Goal: Complete application form

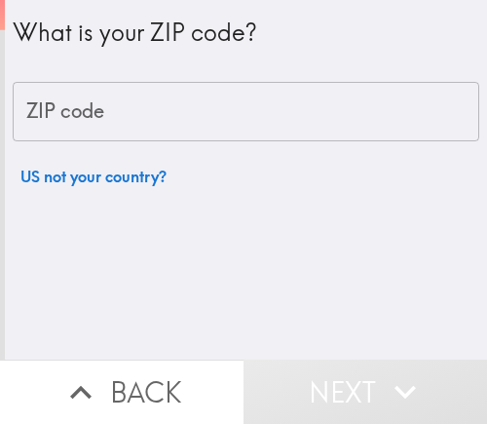
drag, startPoint x: 66, startPoint y: 96, endPoint x: 66, endPoint y: 107, distance: 11.7
click at [66, 104] on input "ZIP code" at bounding box center [246, 112] width 467 height 60
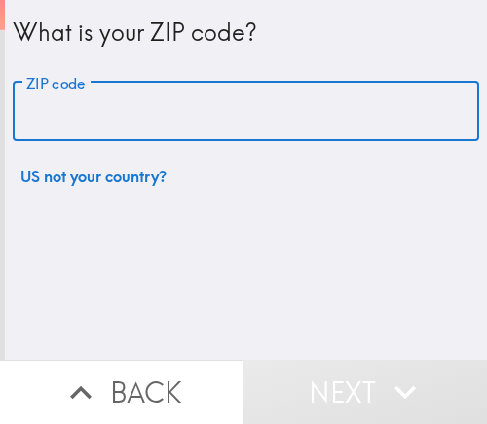
paste input "33621"
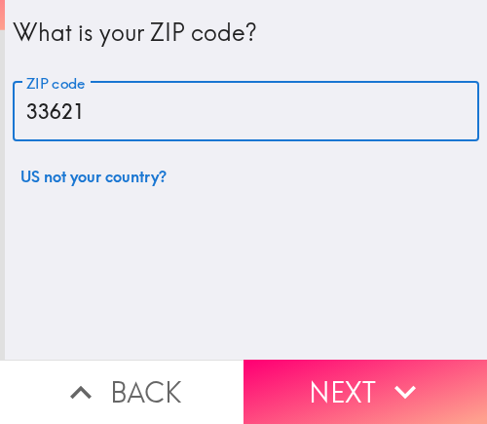
type input "33621"
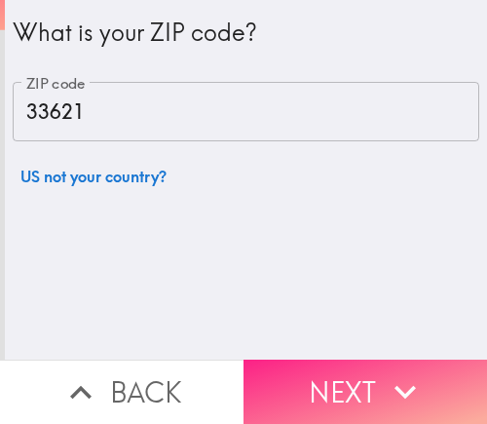
click at [353, 383] on button "Next" at bounding box center [366, 392] width 244 height 64
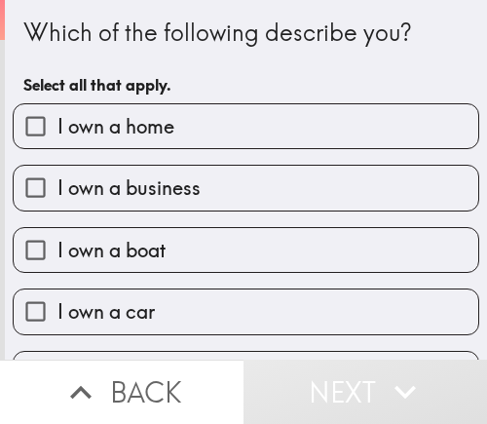
drag, startPoint x: 182, startPoint y: 188, endPoint x: 85, endPoint y: 252, distance: 116.3
click at [182, 187] on span "I own a business" at bounding box center [129, 188] width 143 height 27
click at [58, 187] on input "I own a business" at bounding box center [36, 188] width 44 height 44
checkbox input "true"
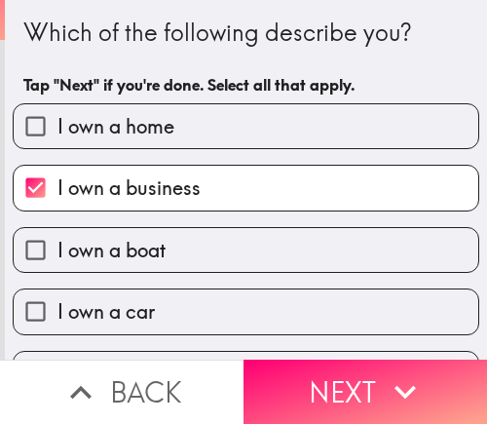
click at [361, 398] on button "Next" at bounding box center [366, 392] width 244 height 64
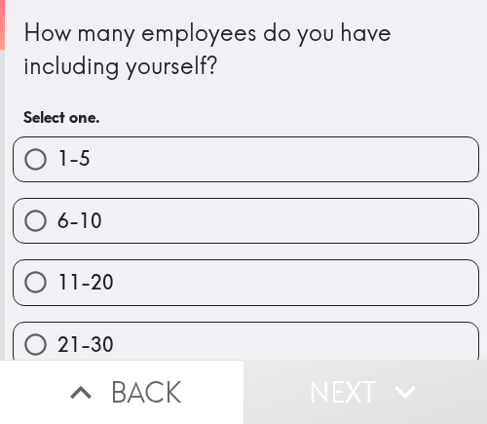
click at [108, 219] on label "6-10" at bounding box center [246, 221] width 465 height 44
click at [58, 219] on input "6-10" at bounding box center [36, 221] width 44 height 44
radio input "true"
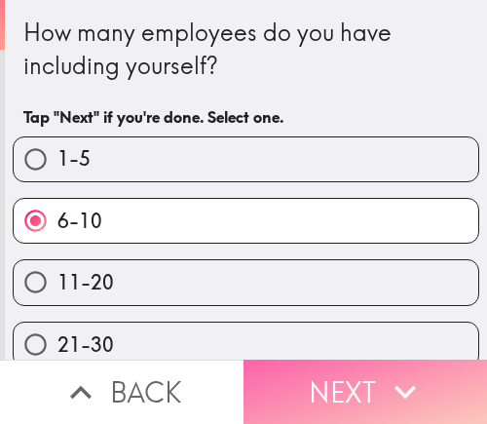
click at [354, 379] on button "Next" at bounding box center [366, 392] width 244 height 64
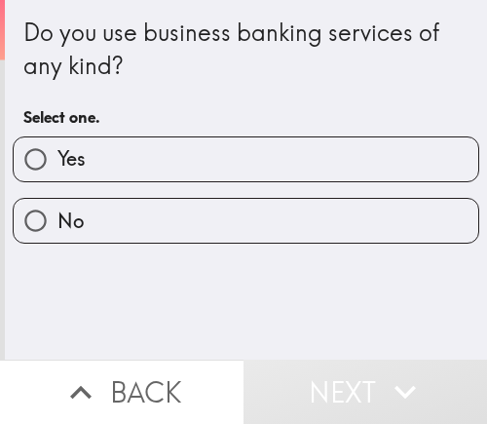
click at [94, 153] on label "Yes" at bounding box center [246, 159] width 465 height 44
click at [58, 153] on input "Yes" at bounding box center [36, 159] width 44 height 44
radio input "true"
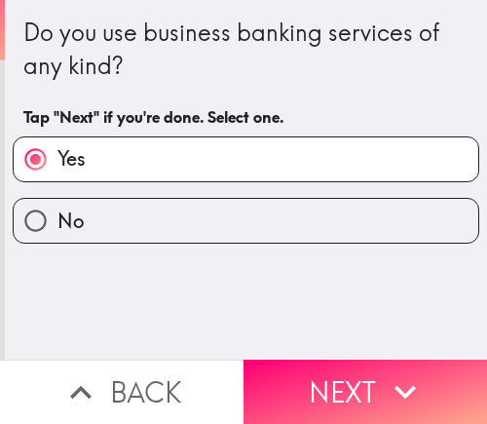
drag, startPoint x: 385, startPoint y: 385, endPoint x: 305, endPoint y: 419, distance: 86.9
click at [385, 385] on icon "button" at bounding box center [405, 391] width 43 height 43
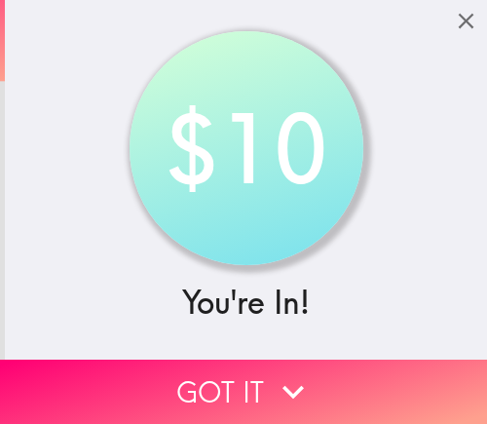
click at [234, 370] on button "Got it" at bounding box center [243, 392] width 487 height 64
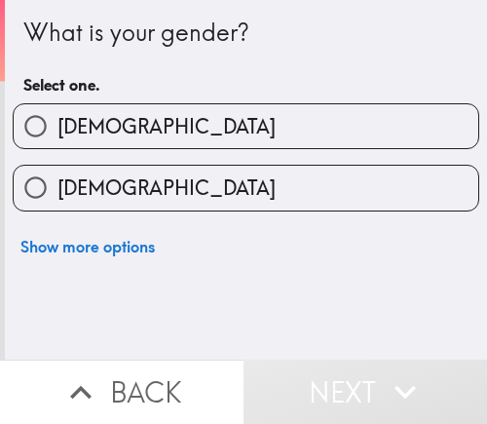
click at [151, 203] on label "[DEMOGRAPHIC_DATA]" at bounding box center [246, 188] width 465 height 44
click at [58, 203] on input "[DEMOGRAPHIC_DATA]" at bounding box center [36, 188] width 44 height 44
radio input "true"
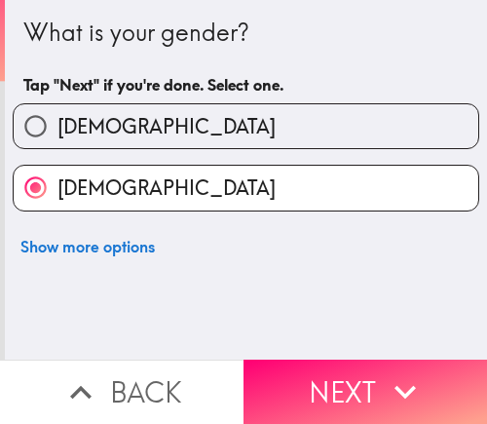
drag, startPoint x: 313, startPoint y: 400, endPoint x: 295, endPoint y: 418, distance: 25.5
click at [313, 400] on button "Next" at bounding box center [366, 392] width 244 height 64
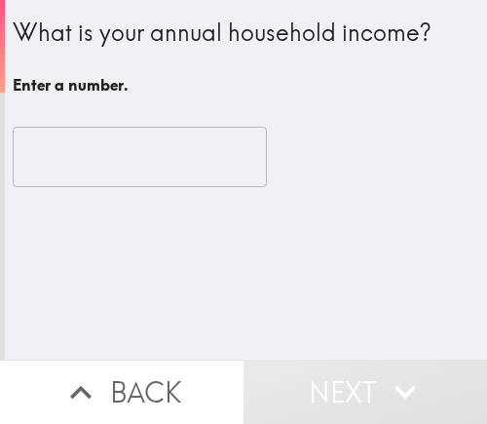
click at [59, 166] on input "number" at bounding box center [140, 157] width 254 height 60
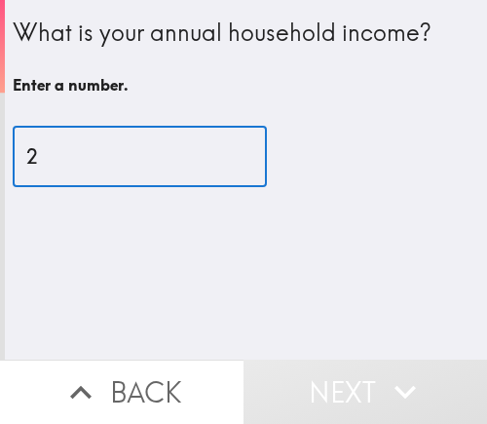
type input "26"
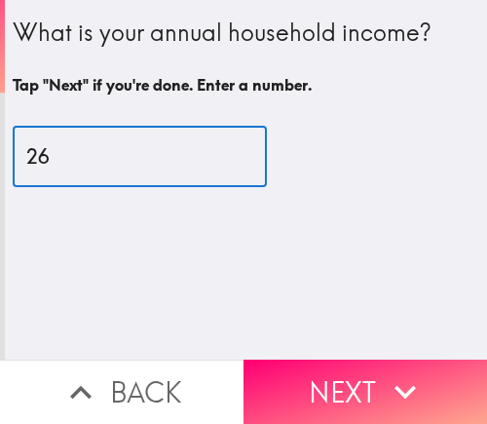
type input "26"
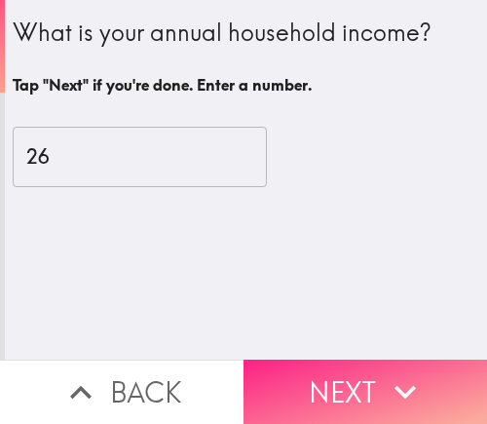
drag, startPoint x: 410, startPoint y: 375, endPoint x: 398, endPoint y: 381, distance: 14.0
click at [410, 375] on icon "button" at bounding box center [405, 391] width 43 height 43
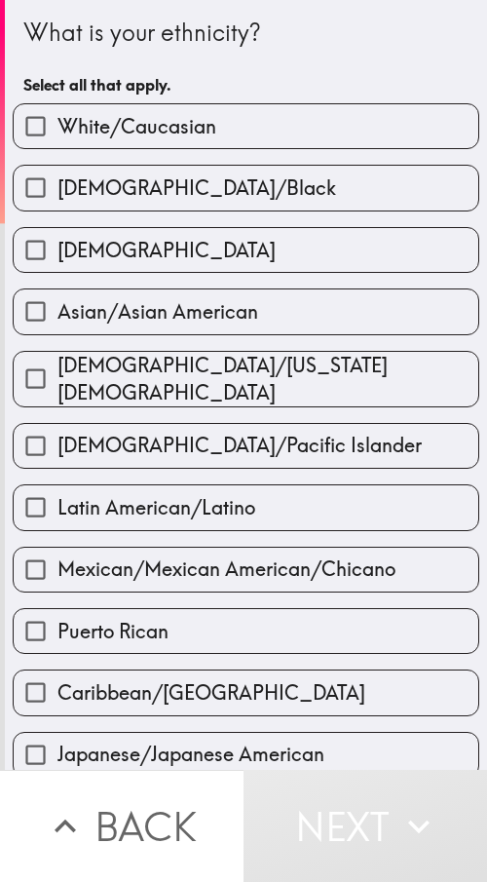
drag, startPoint x: 159, startPoint y: 175, endPoint x: 309, endPoint y: 216, distance: 155.9
click at [159, 175] on span "[DEMOGRAPHIC_DATA]/Black" at bounding box center [197, 188] width 279 height 27
click at [58, 175] on input "[DEMOGRAPHIC_DATA]/Black" at bounding box center [36, 188] width 44 height 44
checkbox input "true"
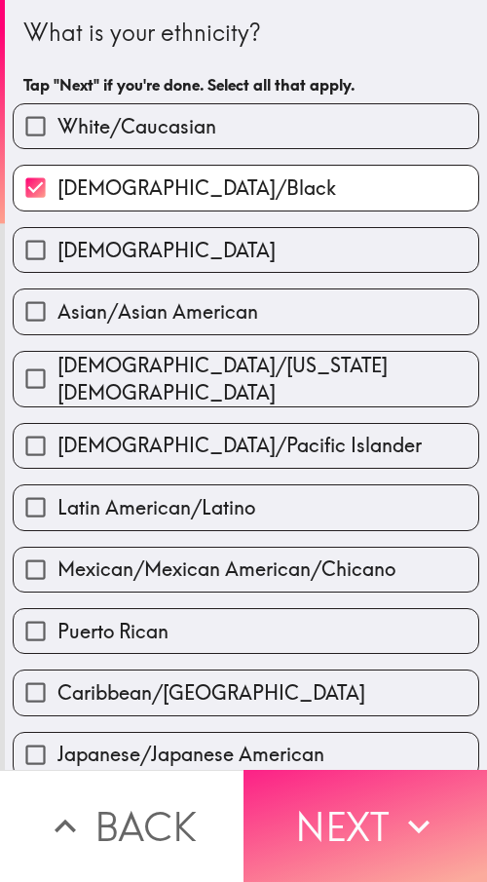
drag, startPoint x: 409, startPoint y: 833, endPoint x: 457, endPoint y: 834, distance: 47.8
click at [409, 423] on icon "button" at bounding box center [419, 826] width 43 height 43
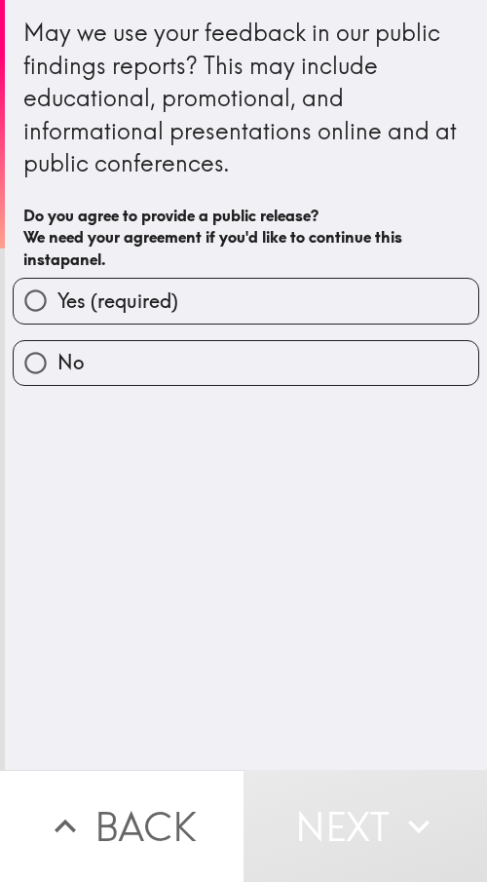
click at [212, 289] on label "Yes (required)" at bounding box center [246, 301] width 465 height 44
click at [58, 289] on input "Yes (required)" at bounding box center [36, 301] width 44 height 44
radio input "true"
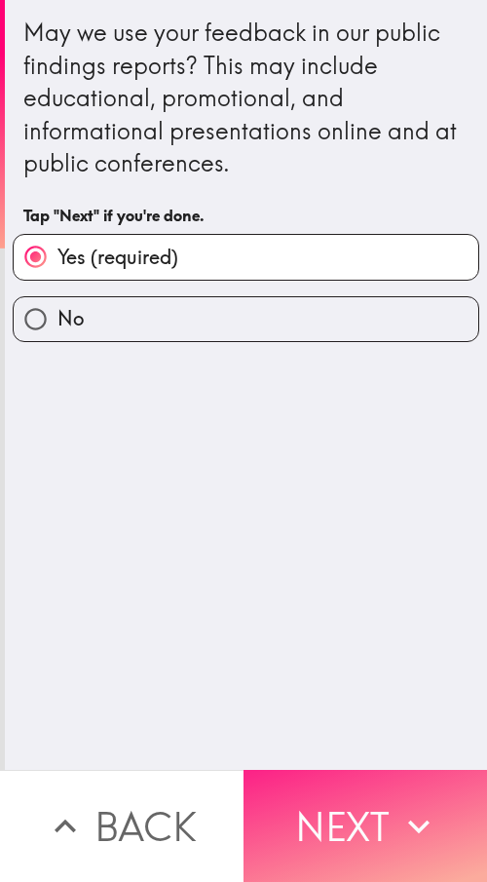
drag, startPoint x: 416, startPoint y: 813, endPoint x: 466, endPoint y: 812, distance: 49.7
click at [416, 423] on icon "button" at bounding box center [418, 827] width 21 height 14
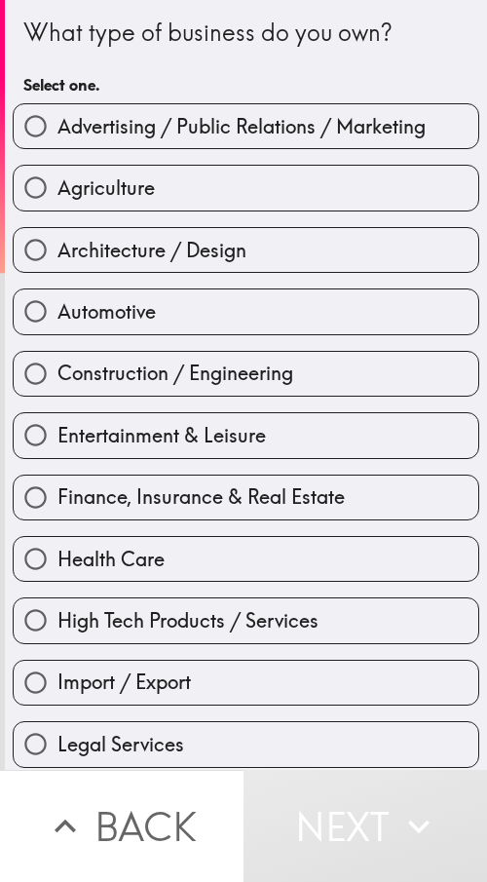
click at [189, 423] on label "Finance, Insurance & Real Estate" at bounding box center [246, 498] width 465 height 44
click at [58, 423] on input "Finance, Insurance & Real Estate" at bounding box center [36, 498] width 44 height 44
radio input "true"
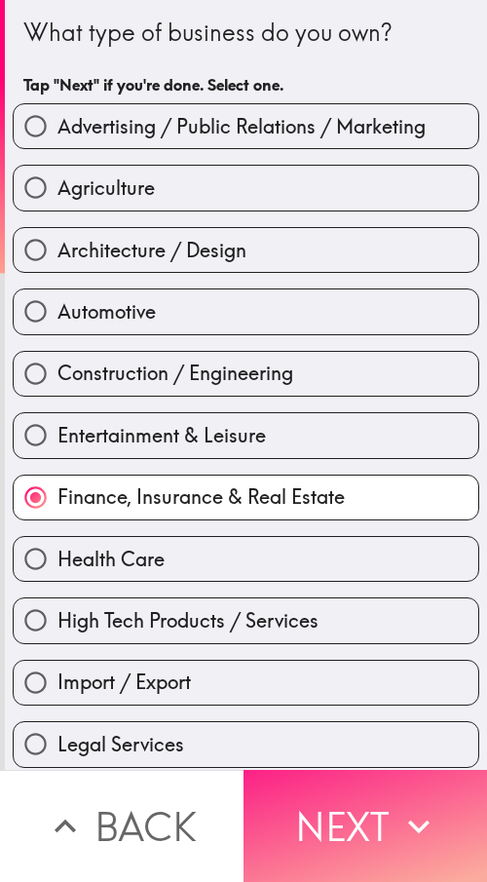
drag, startPoint x: 364, startPoint y: 827, endPoint x: 461, endPoint y: 836, distance: 98.0
click at [364, 423] on button "Next" at bounding box center [366, 826] width 244 height 112
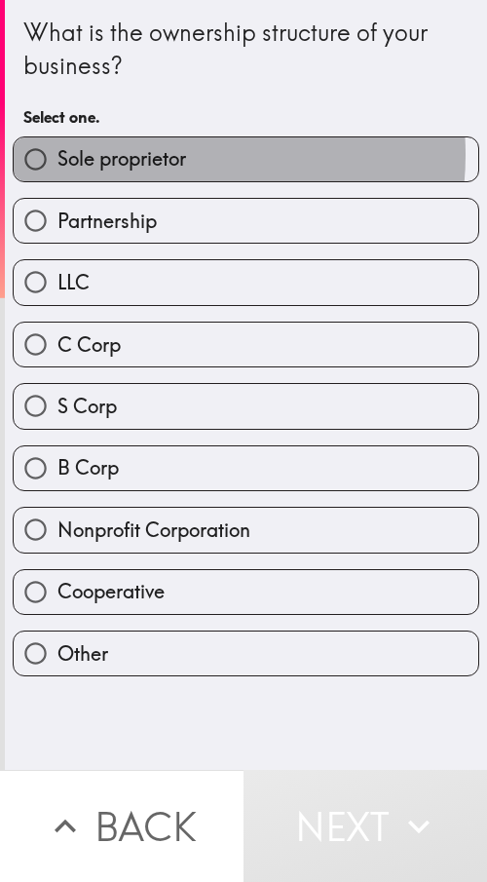
click at [166, 155] on span "Sole proprietor" at bounding box center [122, 158] width 129 height 27
click at [58, 155] on input "Sole proprietor" at bounding box center [36, 159] width 44 height 44
radio input "true"
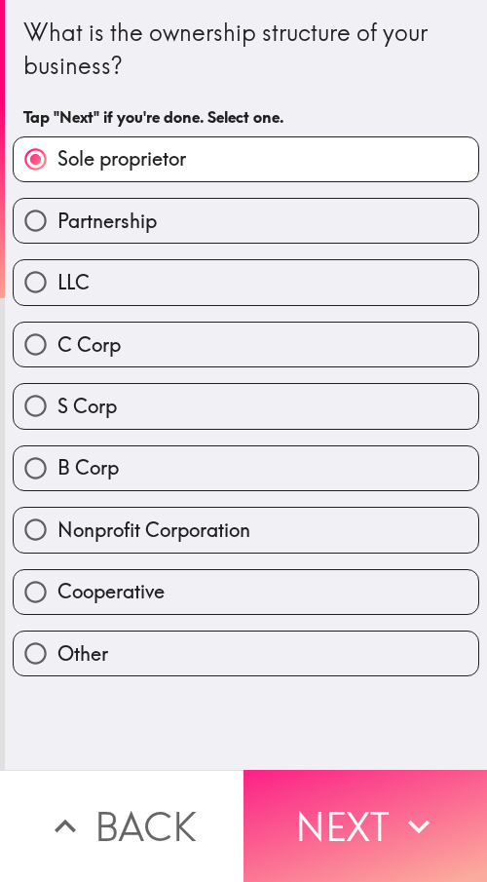
click at [411, 423] on icon "button" at bounding box center [419, 826] width 43 height 43
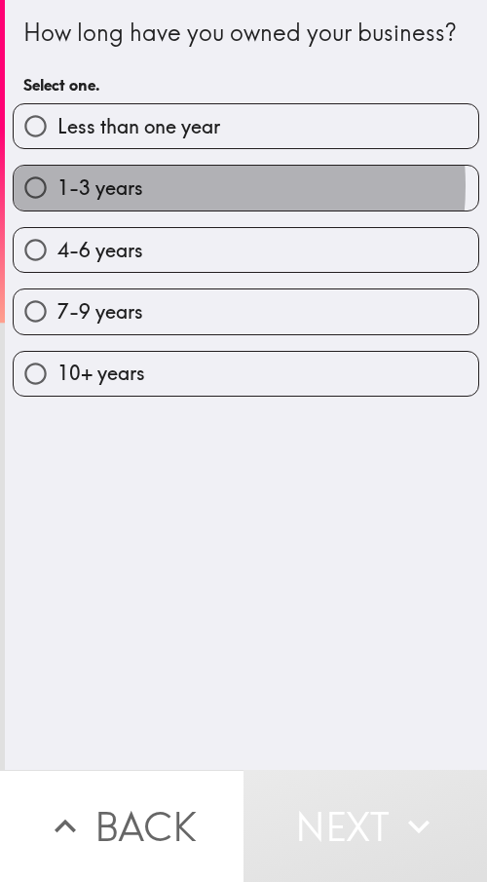
click at [188, 210] on label "1-3 years" at bounding box center [246, 188] width 465 height 44
click at [58, 210] on input "1-3 years" at bounding box center [36, 188] width 44 height 44
radio input "true"
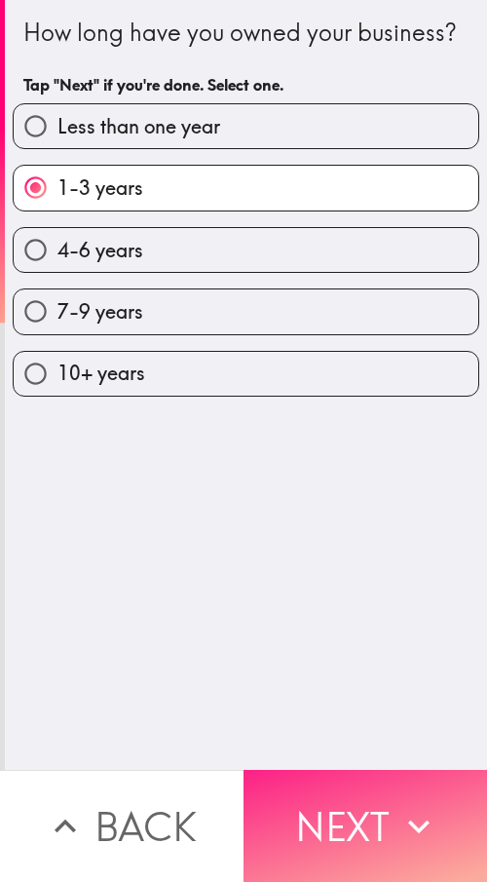
drag, startPoint x: 368, startPoint y: 807, endPoint x: 462, endPoint y: 825, distance: 96.2
click at [369, 423] on button "Next" at bounding box center [366, 826] width 244 height 112
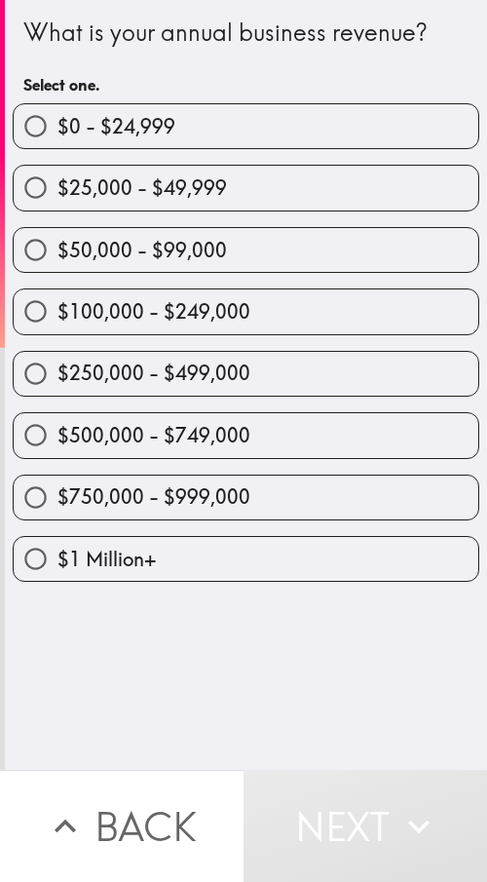
drag, startPoint x: 162, startPoint y: 377, endPoint x: 210, endPoint y: 381, distance: 47.9
click at [163, 377] on span "$250,000 - $499,000" at bounding box center [154, 373] width 193 height 27
click at [58, 377] on input "$250,000 - $499,000" at bounding box center [36, 374] width 44 height 44
radio input "true"
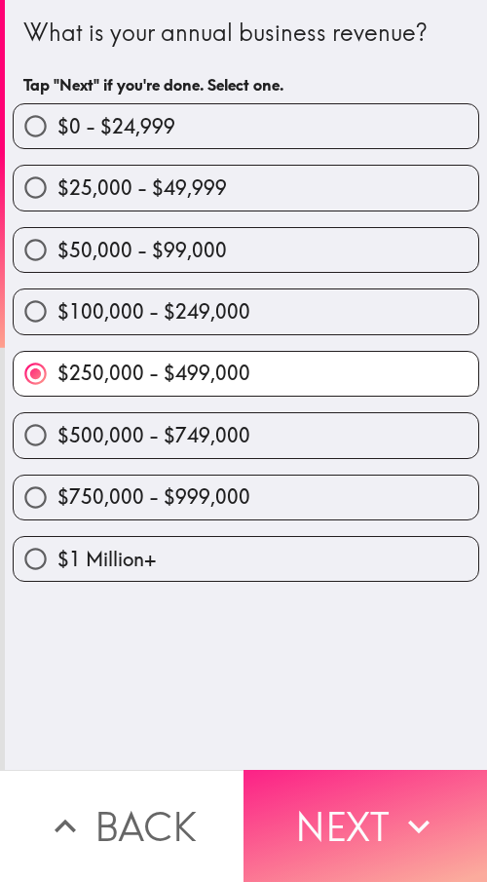
click at [324, 423] on button "Next" at bounding box center [366, 826] width 244 height 112
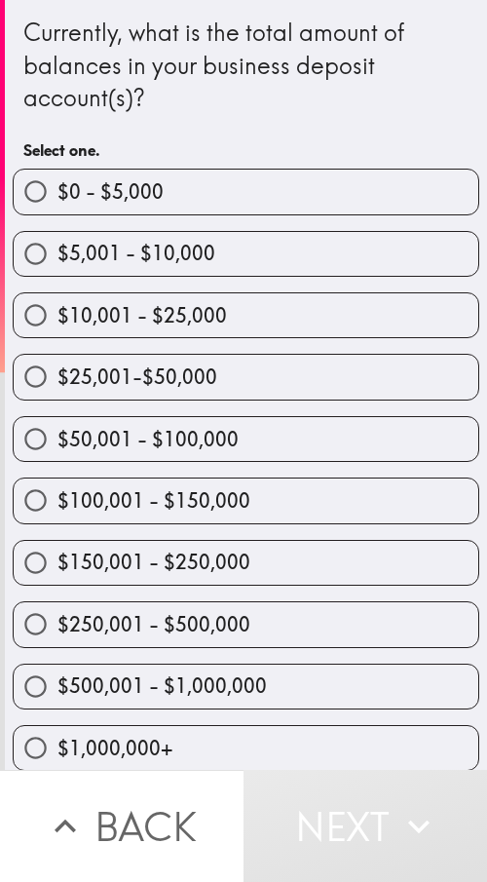
click at [155, 423] on label "$150,001 - $250,000" at bounding box center [246, 563] width 465 height 44
click at [58, 423] on input "$150,001 - $250,000" at bounding box center [36, 563] width 44 height 44
radio input "true"
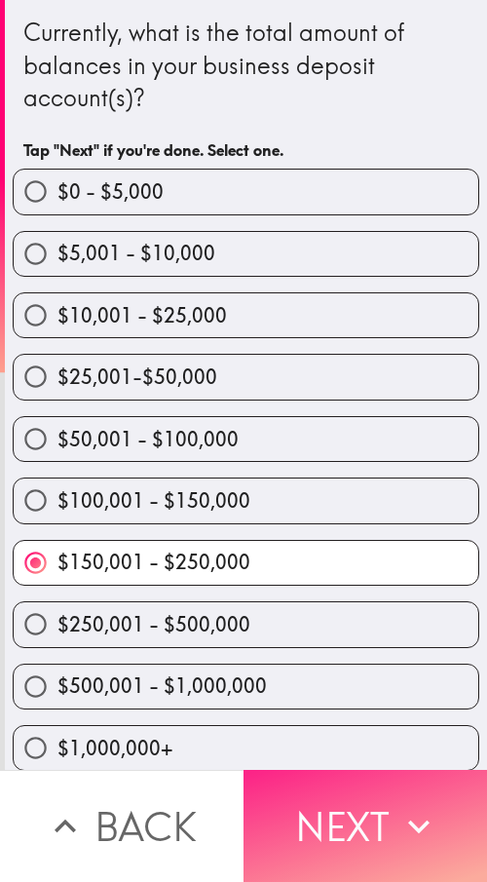
click at [398, 423] on icon "button" at bounding box center [419, 826] width 43 height 43
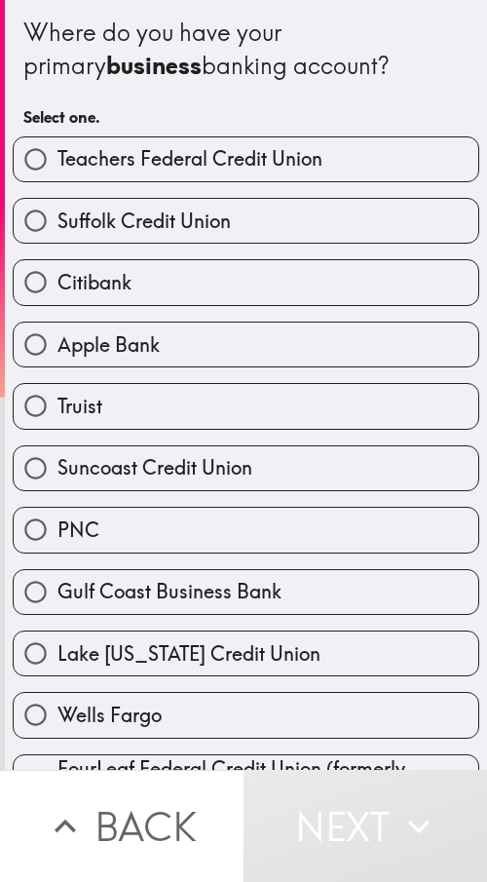
drag, startPoint x: 115, startPoint y: 484, endPoint x: 230, endPoint y: 484, distance: 115.0
click at [115, 423] on label "Suncoast Credit Union" at bounding box center [246, 469] width 465 height 44
click at [58, 423] on input "Suncoast Credit Union" at bounding box center [36, 469] width 44 height 44
radio input "true"
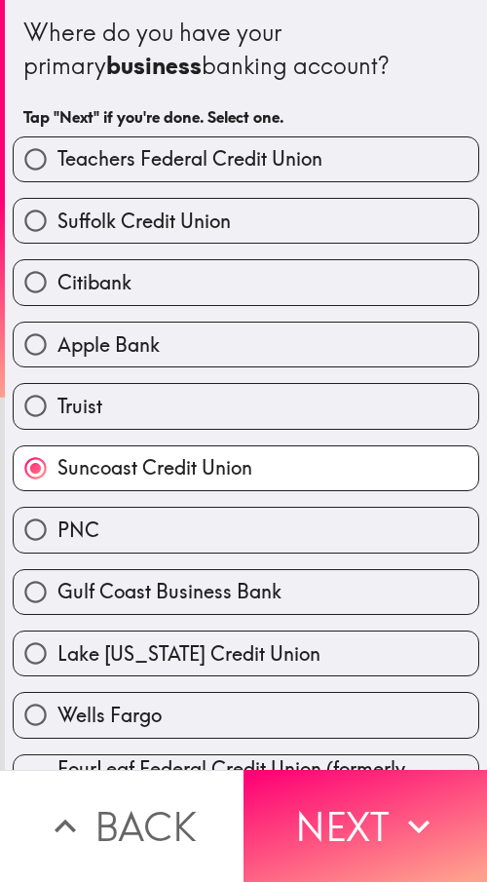
drag, startPoint x: 425, startPoint y: 816, endPoint x: 477, endPoint y: 820, distance: 51.8
click at [425, 423] on icon "button" at bounding box center [419, 826] width 43 height 43
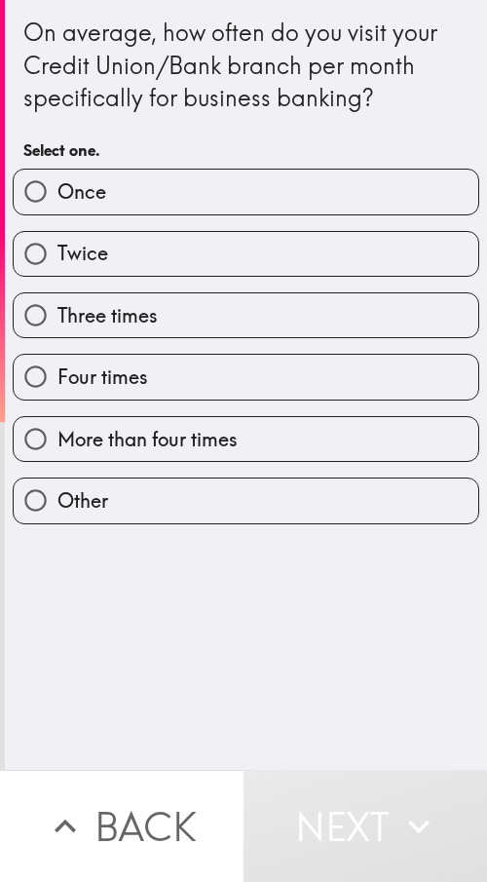
click at [155, 269] on label "Twice" at bounding box center [246, 254] width 465 height 44
click at [58, 269] on input "Twice" at bounding box center [36, 254] width 44 height 44
radio input "true"
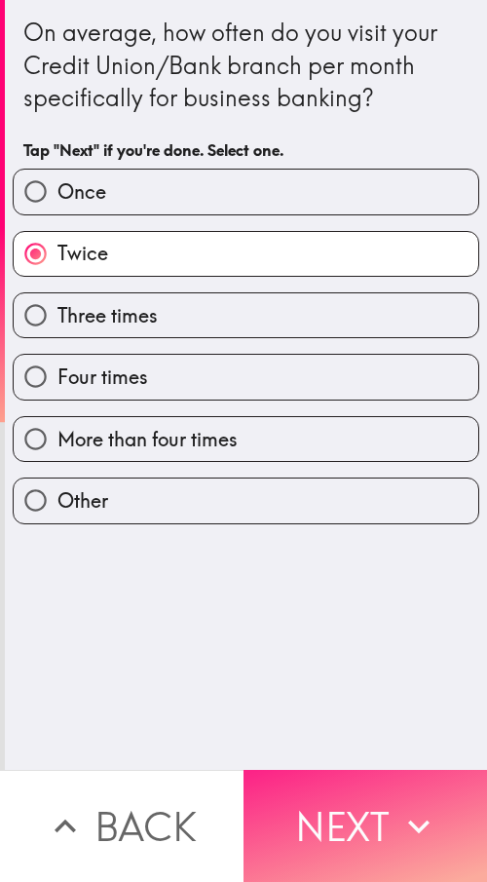
click at [332, 423] on button "Next" at bounding box center [366, 826] width 244 height 112
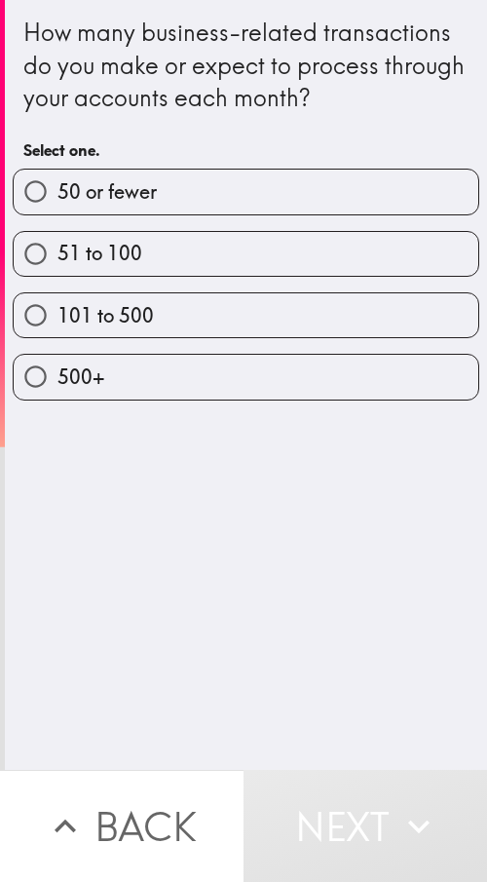
click at [157, 305] on label "101 to 500" at bounding box center [246, 315] width 465 height 44
click at [58, 305] on input "101 to 500" at bounding box center [36, 315] width 44 height 44
radio input "true"
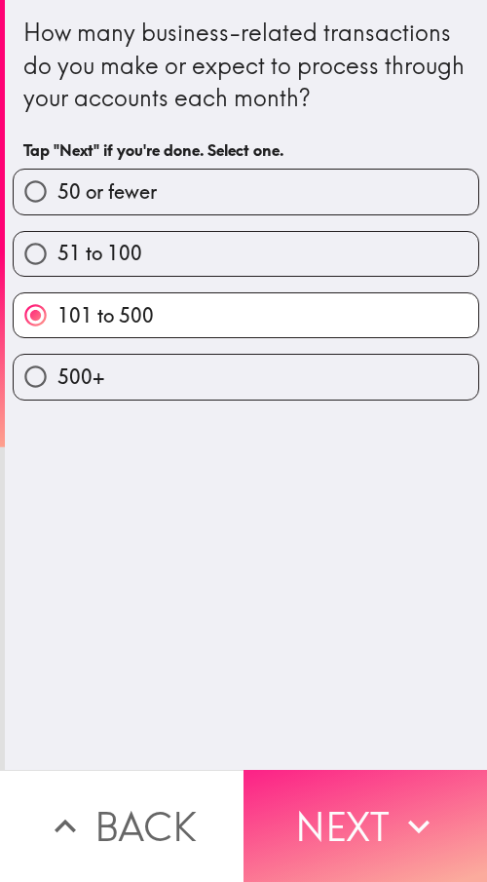
click at [434, 423] on button "Next" at bounding box center [366, 826] width 244 height 112
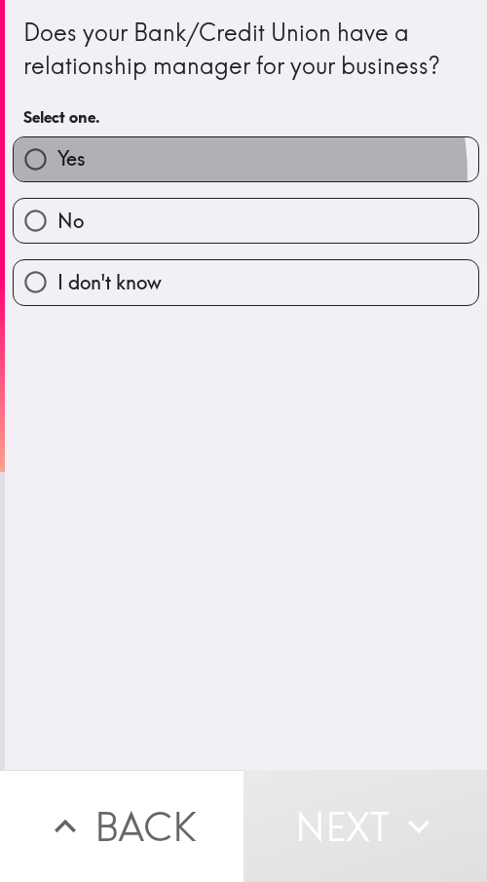
drag, startPoint x: 183, startPoint y: 176, endPoint x: 475, endPoint y: 174, distance: 291.5
click at [184, 175] on label "Yes" at bounding box center [246, 159] width 465 height 44
click at [58, 175] on input "Yes" at bounding box center [36, 159] width 44 height 44
radio input "true"
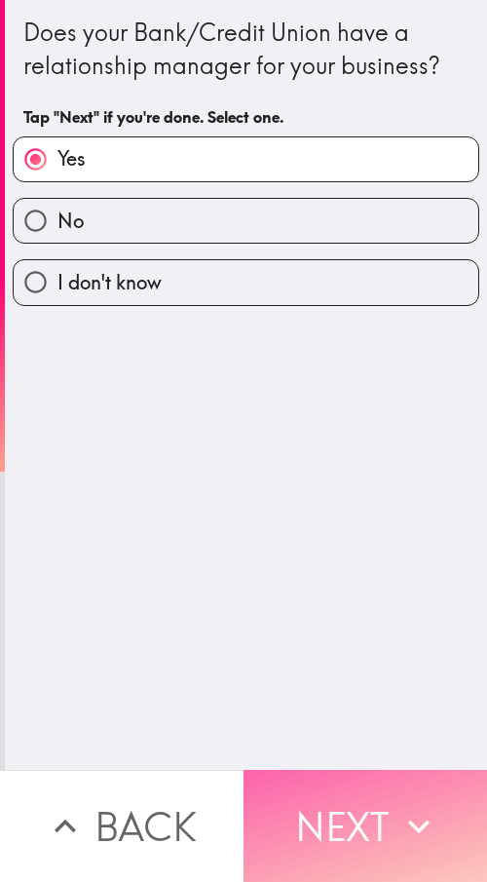
click at [343, 423] on button "Next" at bounding box center [366, 826] width 244 height 112
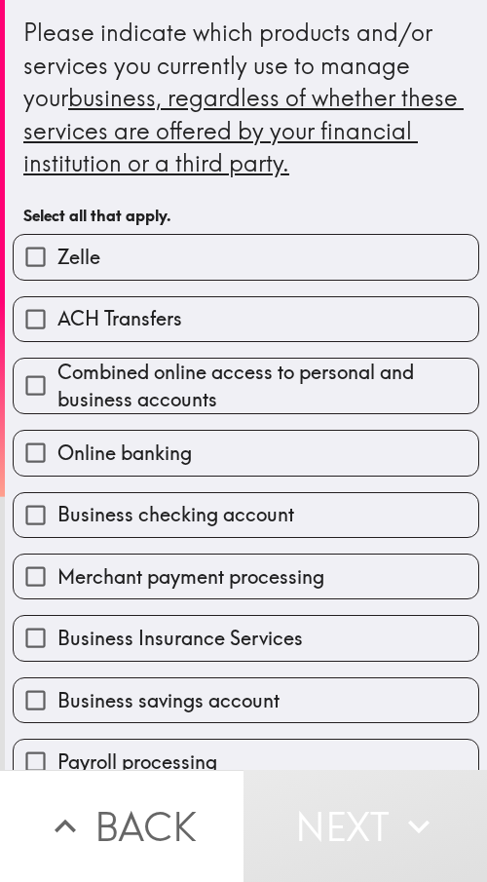
click at [285, 423] on label "Online banking" at bounding box center [246, 453] width 465 height 44
click at [58, 423] on input "Online banking" at bounding box center [36, 453] width 44 height 44
checkbox input "true"
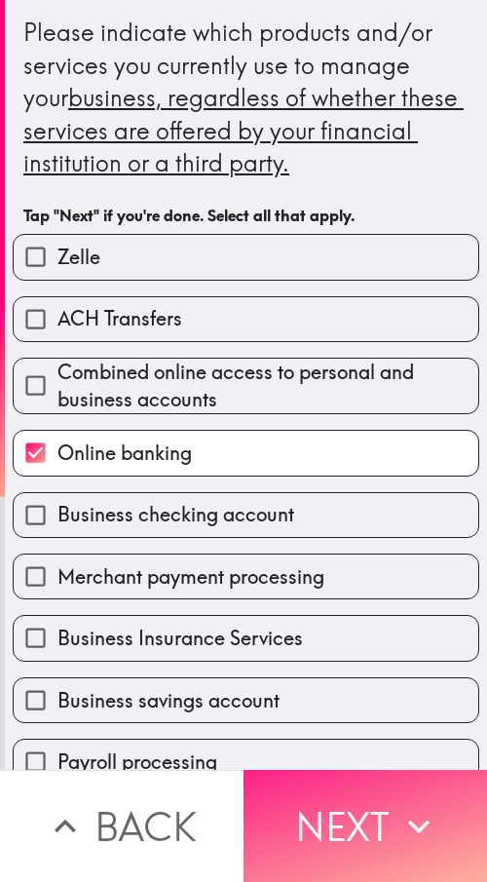
click at [370, 423] on button "Next" at bounding box center [366, 826] width 244 height 112
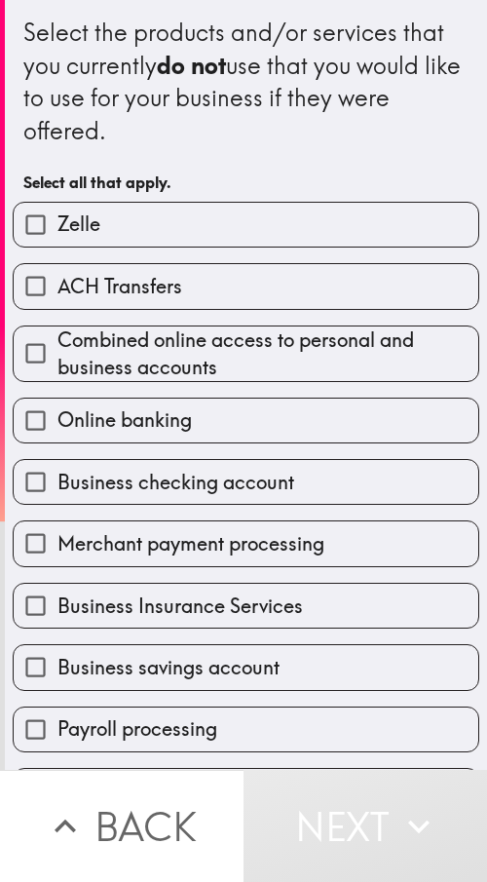
click at [260, 423] on span "Merchant payment processing" at bounding box center [191, 543] width 267 height 27
click at [58, 423] on input "Merchant payment processing" at bounding box center [36, 544] width 44 height 44
checkbox input "true"
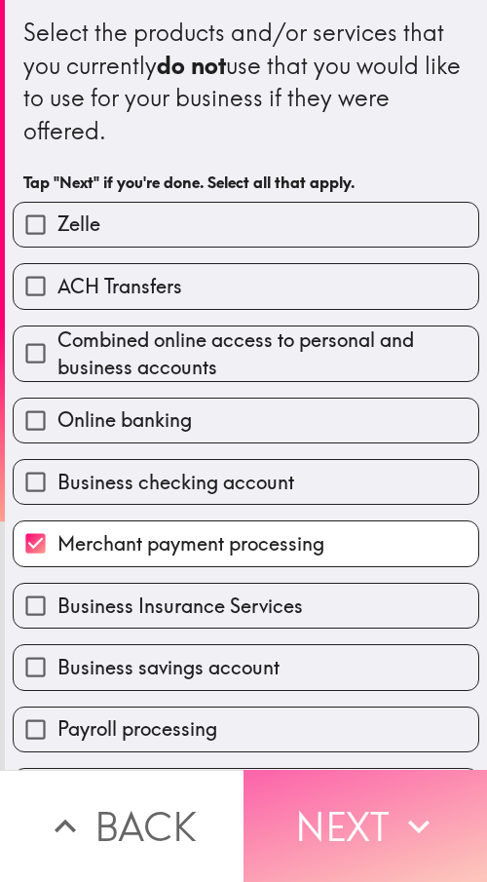
click at [357, 423] on button "Next" at bounding box center [366, 826] width 244 height 112
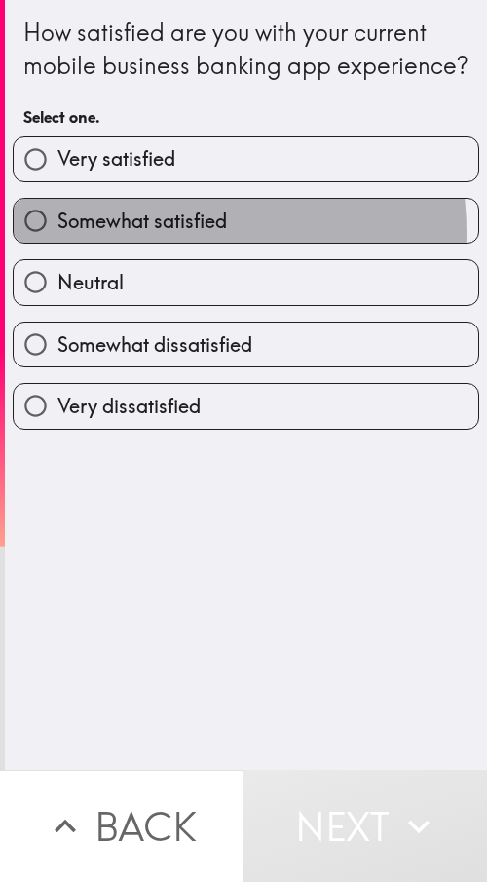
click at [153, 235] on span "Somewhat satisfied" at bounding box center [143, 221] width 170 height 27
click at [58, 243] on input "Somewhat satisfied" at bounding box center [36, 221] width 44 height 44
radio input "true"
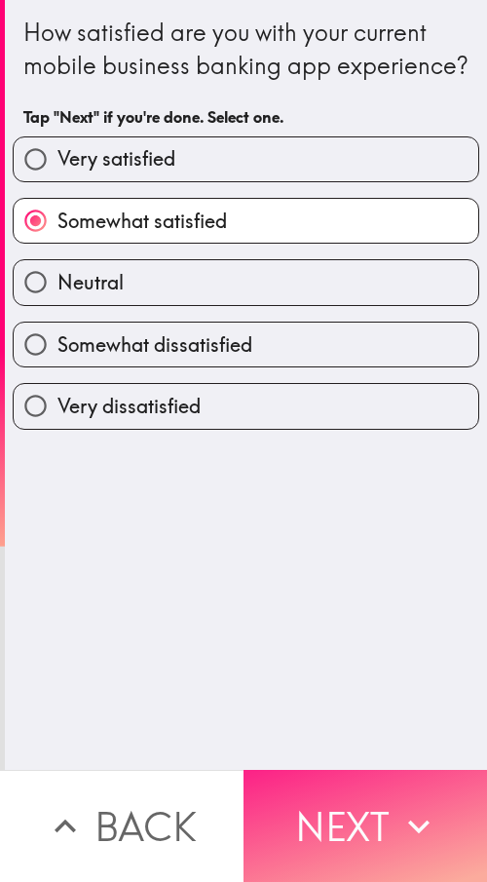
drag, startPoint x: 383, startPoint y: 802, endPoint x: 462, endPoint y: 818, distance: 80.5
click at [403, 423] on button "Next" at bounding box center [366, 826] width 244 height 112
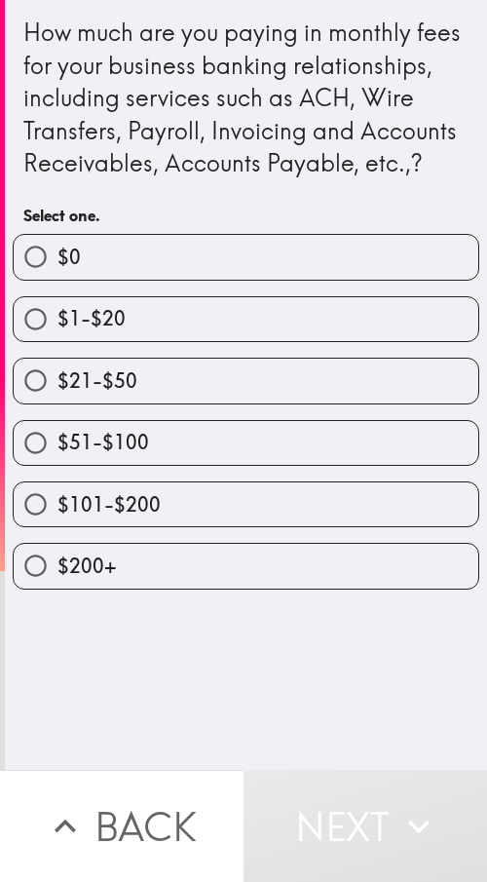
drag, startPoint x: 167, startPoint y: 486, endPoint x: 316, endPoint y: 490, distance: 149.2
click at [168, 423] on label "$51-$100" at bounding box center [246, 443] width 465 height 44
click at [58, 423] on input "$51-$100" at bounding box center [36, 443] width 44 height 44
radio input "true"
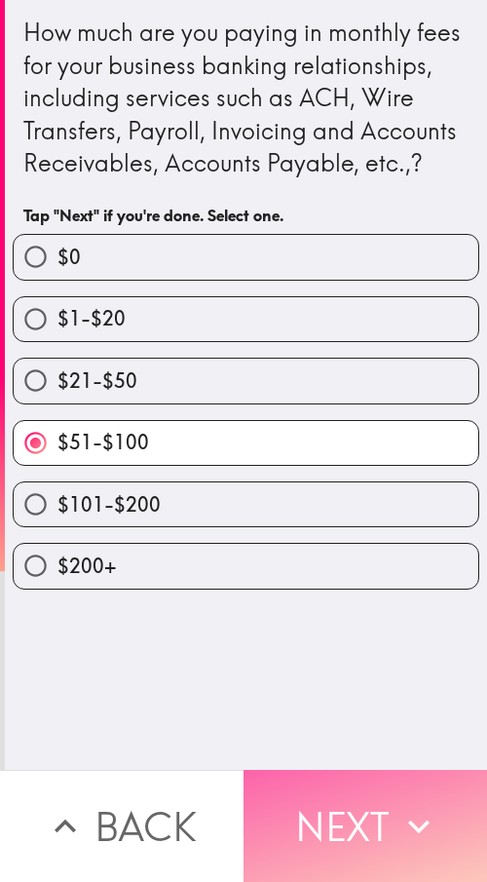
drag, startPoint x: 343, startPoint y: 800, endPoint x: 213, endPoint y: 828, distance: 133.5
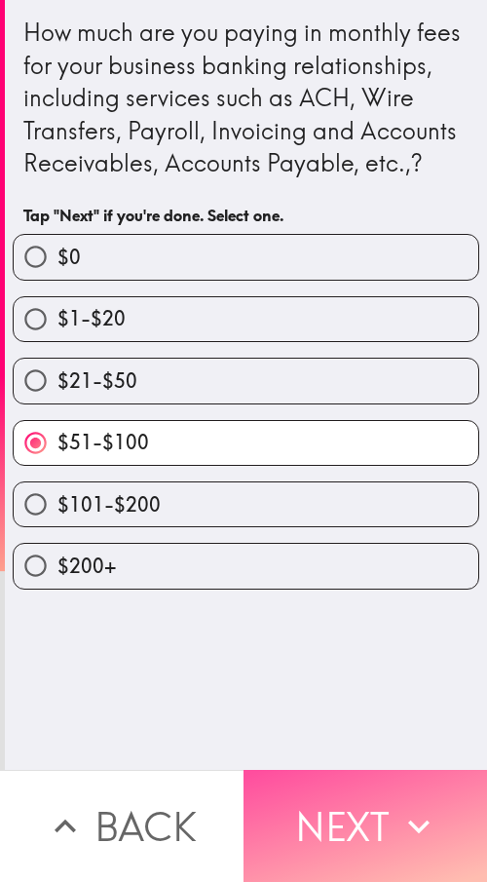
click at [341, 423] on button "Next" at bounding box center [366, 826] width 244 height 112
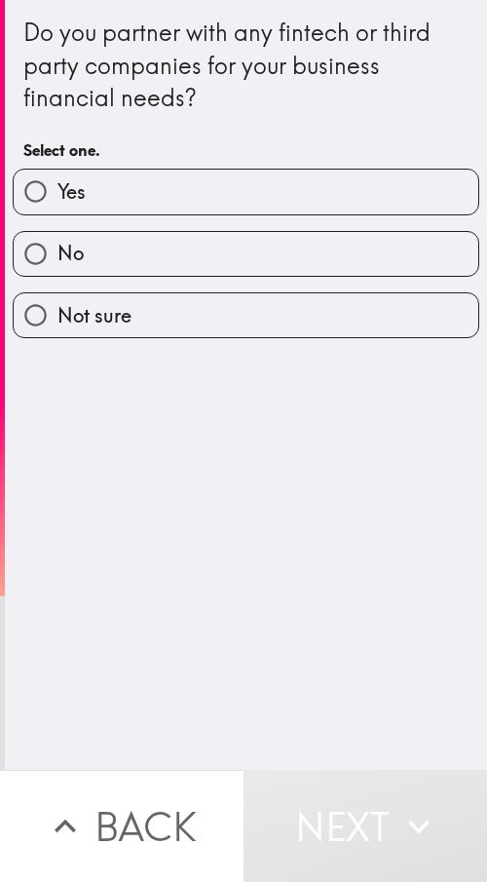
drag, startPoint x: 69, startPoint y: 216, endPoint x: 89, endPoint y: 207, distance: 21.8
click at [69, 216] on div "No" at bounding box center [238, 245] width 483 height 61
click at [261, 198] on label "Yes" at bounding box center [246, 192] width 465 height 44
click at [58, 198] on input "Yes" at bounding box center [36, 192] width 44 height 44
radio input "true"
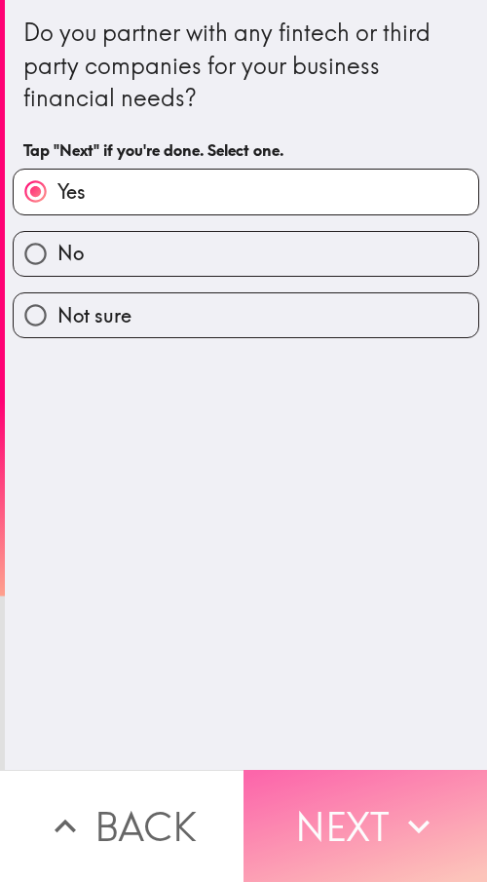
click at [436, 423] on button "Next" at bounding box center [366, 826] width 244 height 112
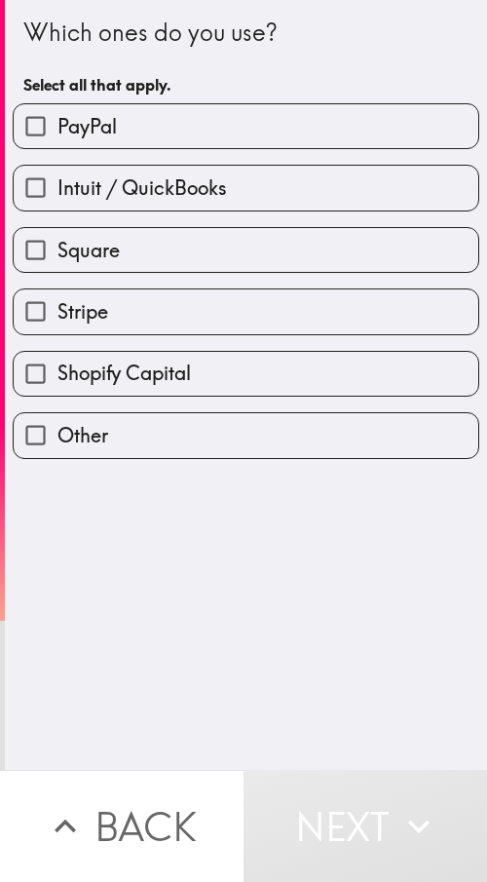
click at [174, 240] on label "Square" at bounding box center [246, 250] width 465 height 44
click at [58, 240] on input "Square" at bounding box center [36, 250] width 44 height 44
checkbox input "true"
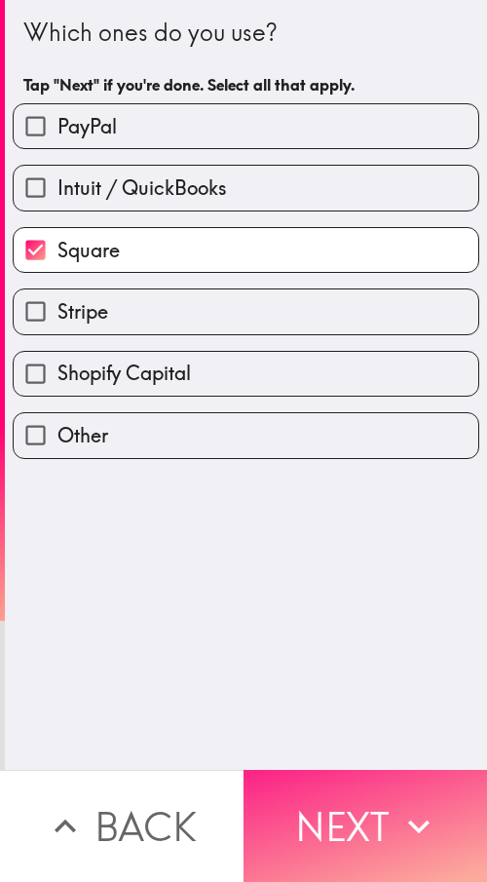
click at [344, 423] on button "Next" at bounding box center [366, 826] width 244 height 112
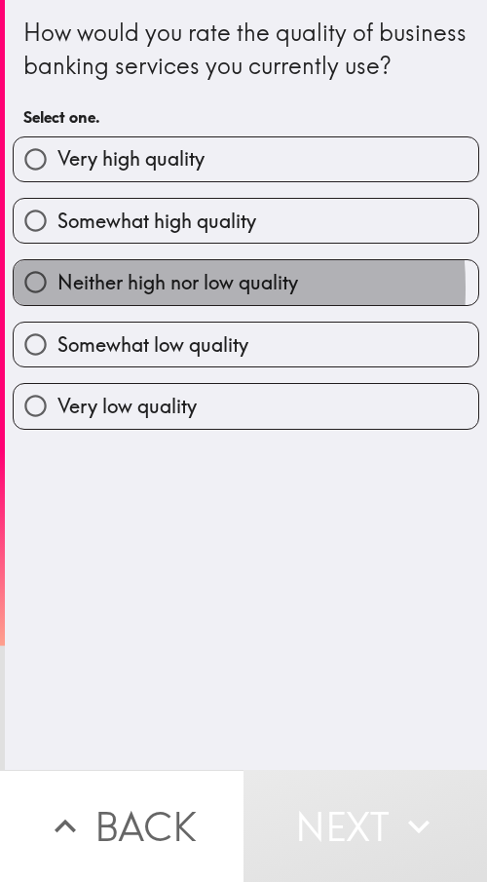
click at [105, 296] on span "Neither high nor low quality" at bounding box center [178, 282] width 241 height 27
click at [58, 304] on input "Neither high nor low quality" at bounding box center [36, 282] width 44 height 44
radio input "true"
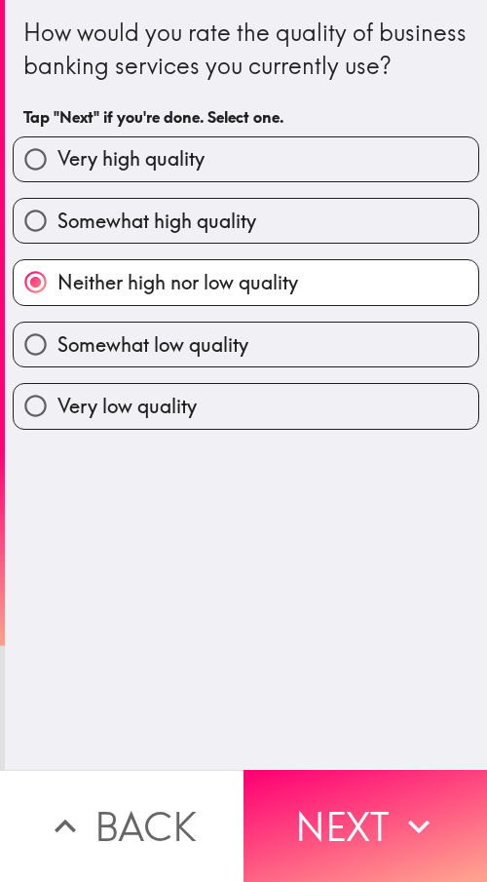
click at [180, 173] on span "Very high quality" at bounding box center [131, 158] width 147 height 27
click at [58, 181] on input "Very high quality" at bounding box center [36, 159] width 44 height 44
radio input "true"
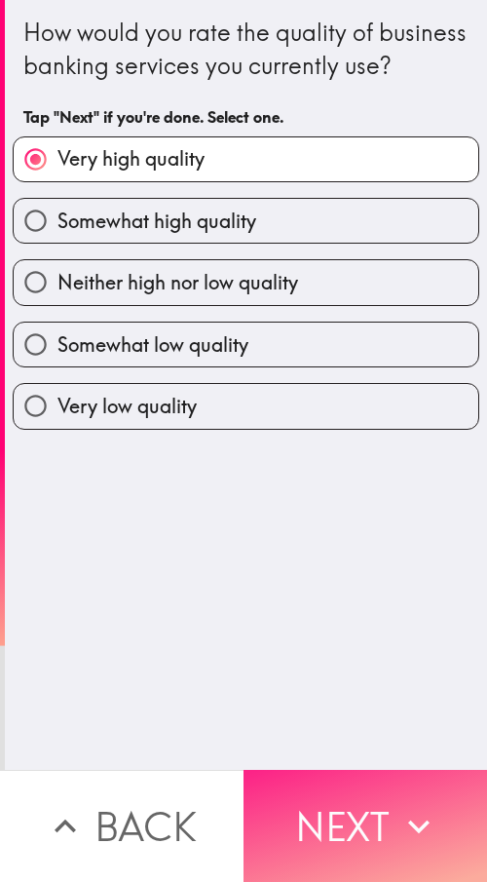
click at [405, 423] on button "Next" at bounding box center [366, 826] width 244 height 112
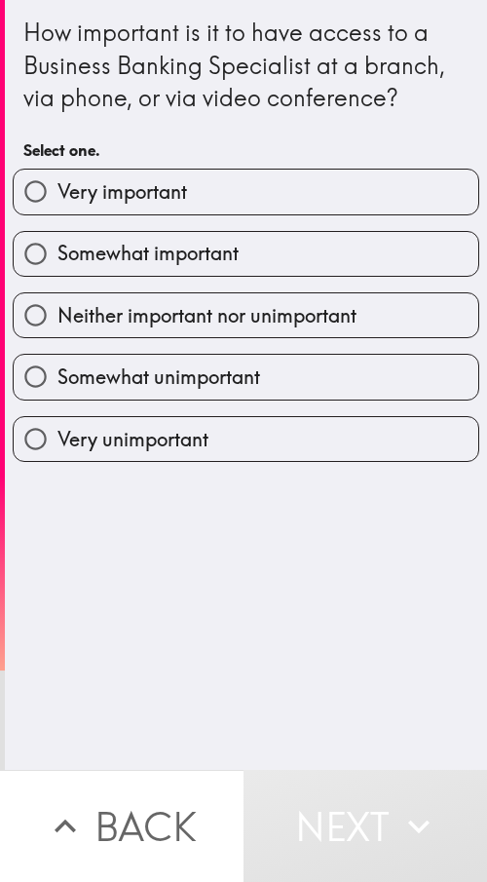
click at [12, 423] on button "Back" at bounding box center [122, 826] width 244 height 112
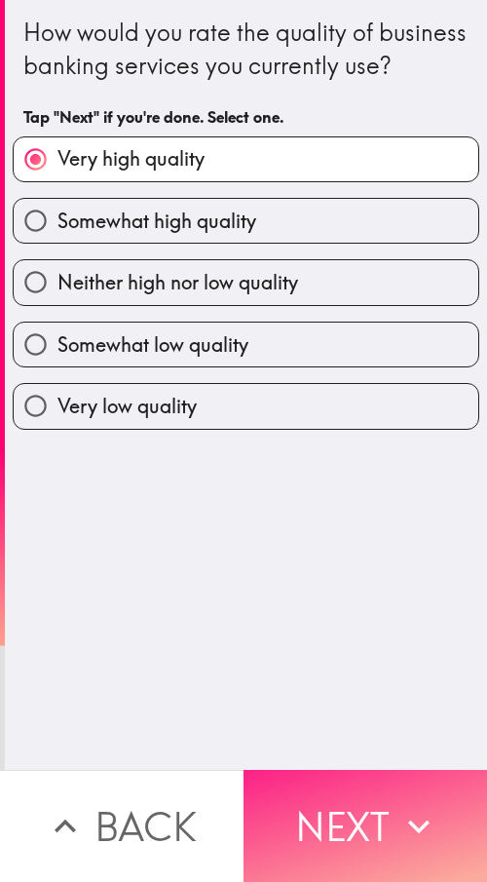
click at [265, 423] on button "Next" at bounding box center [366, 826] width 244 height 112
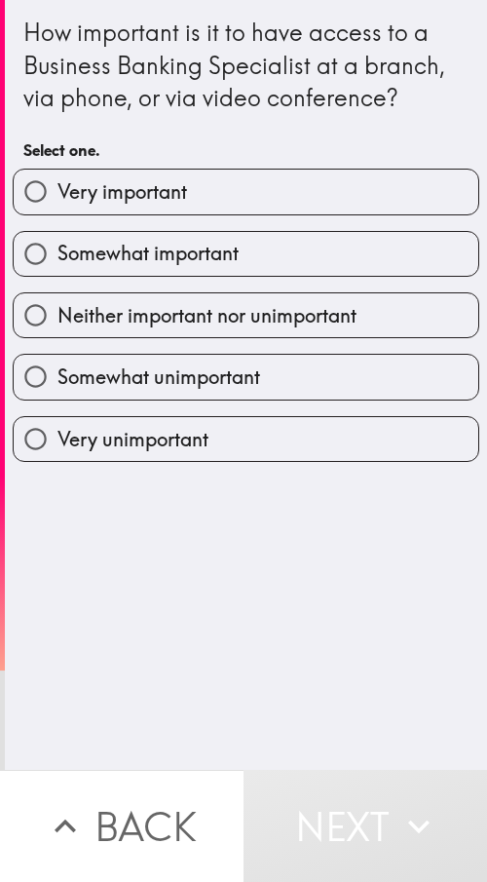
drag, startPoint x: 101, startPoint y: 232, endPoint x: 118, endPoint y: 256, distance: 29.5
click at [101, 232] on label "Somewhat important" at bounding box center [246, 254] width 465 height 44
click at [58, 232] on input "Somewhat important" at bounding box center [36, 254] width 44 height 44
radio input "true"
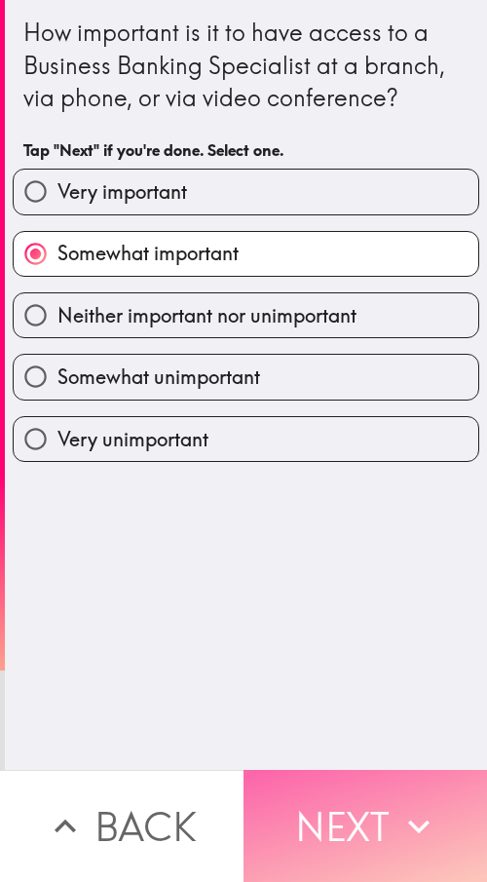
click at [319, 423] on button "Next" at bounding box center [366, 826] width 244 height 112
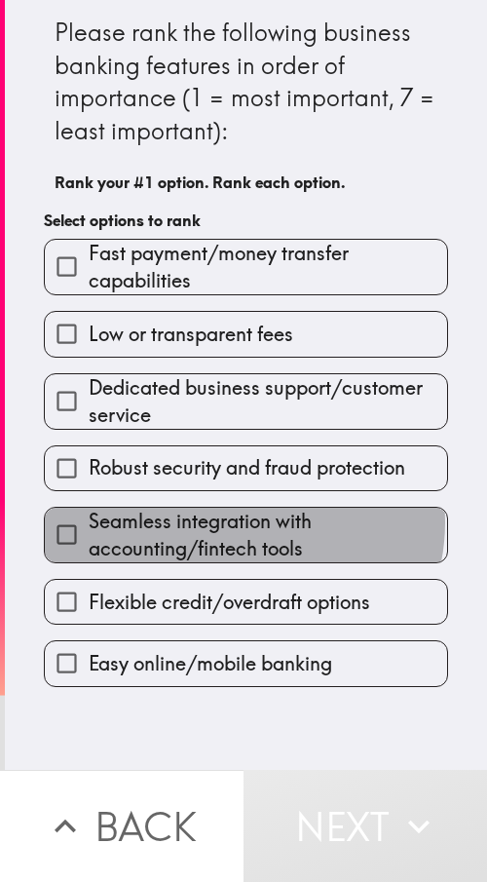
click at [235, 423] on span "Seamless integration with accounting/fintech tools" at bounding box center [268, 535] width 359 height 55
click at [89, 423] on input "Seamless integration with accounting/fintech tools" at bounding box center [67, 535] width 44 height 44
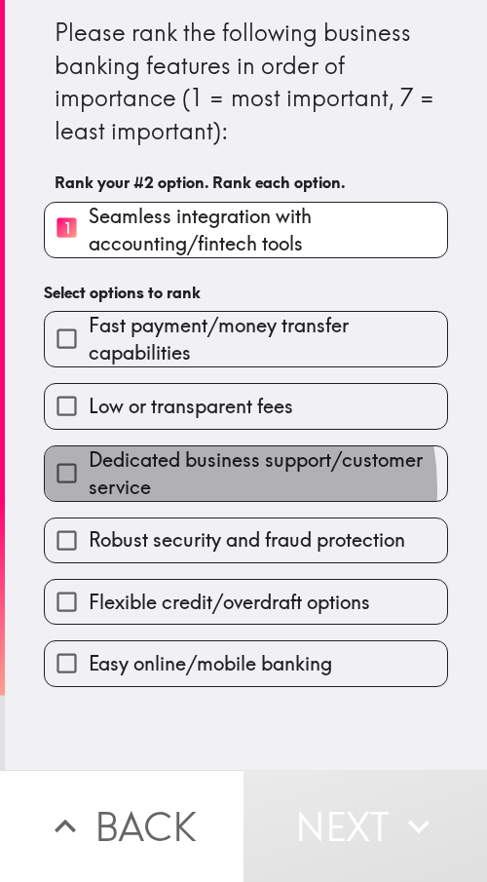
click at [181, 423] on span "Dedicated business support/customer service" at bounding box center [268, 474] width 359 height 55
click at [89, 423] on input "Dedicated business support/customer service" at bounding box center [67, 473] width 44 height 44
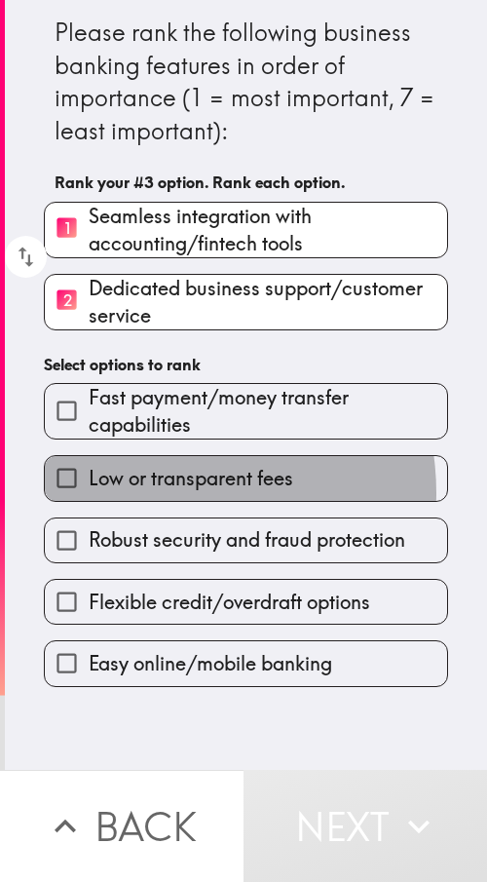
drag, startPoint x: 156, startPoint y: 493, endPoint x: 219, endPoint y: 563, distance: 93.8
click at [156, 423] on label "Low or transparent fees" at bounding box center [246, 478] width 403 height 44
click at [89, 423] on input "Low or transparent fees" at bounding box center [67, 478] width 44 height 44
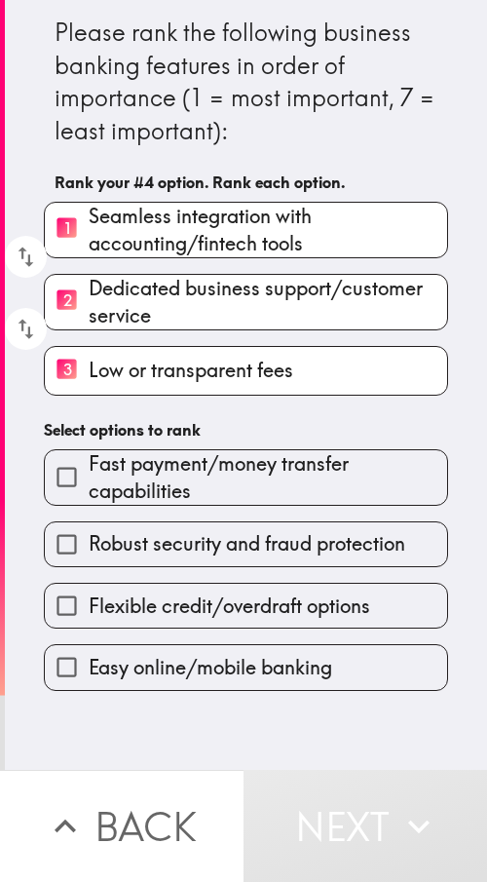
click at [225, 423] on div "Flexible credit/overdraft options" at bounding box center [238, 597] width 420 height 61
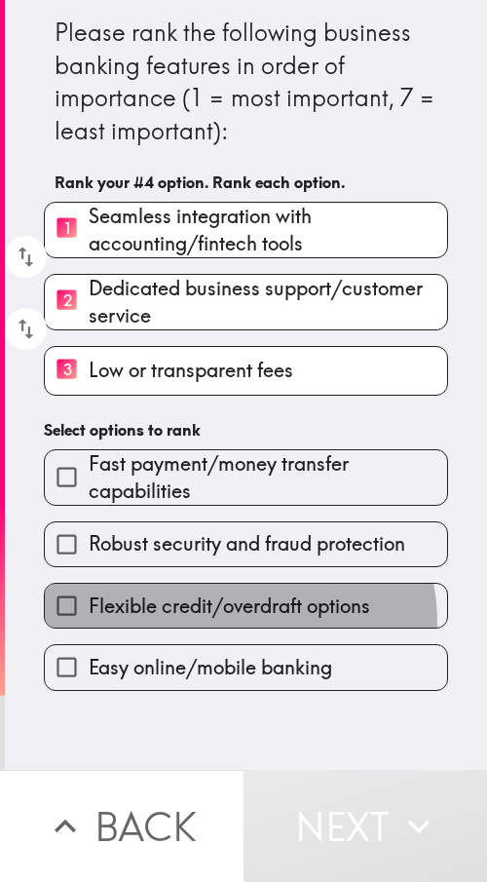
click at [217, 423] on label "Flexible credit/overdraft options" at bounding box center [246, 606] width 403 height 44
click at [89, 423] on input "Flexible credit/overdraft options" at bounding box center [67, 606] width 44 height 44
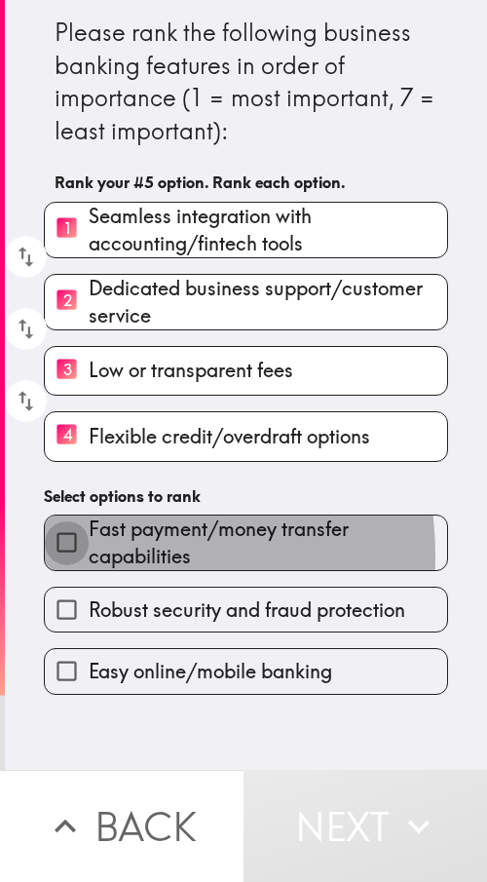
click at [50, 423] on input "Fast payment/money transfer capabilities" at bounding box center [67, 543] width 44 height 44
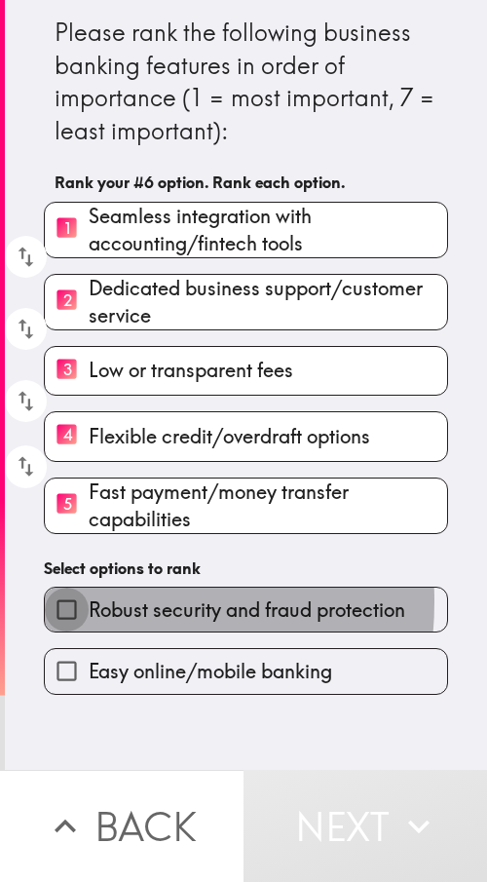
drag, startPoint x: 60, startPoint y: 602, endPoint x: 58, endPoint y: 664, distance: 62.5
click at [59, 423] on input "Robust security and fraud protection" at bounding box center [67, 610] width 44 height 44
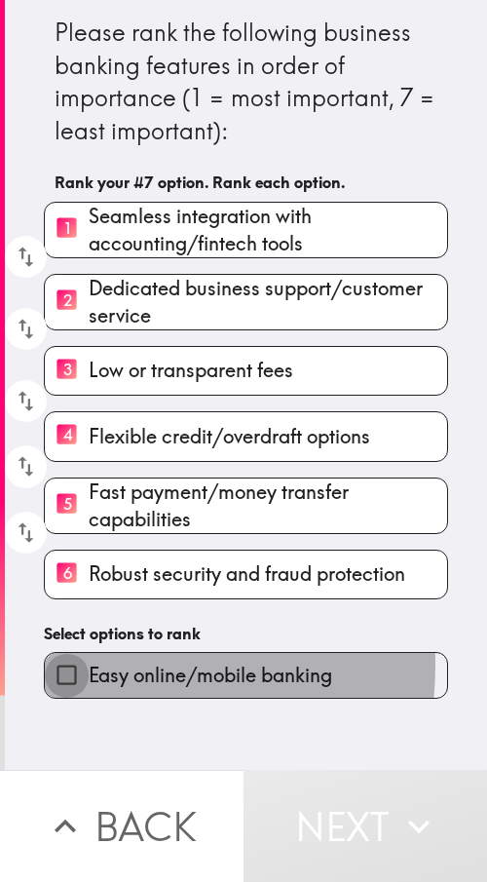
click at [58, 423] on input "Easy online/mobile banking" at bounding box center [67, 675] width 44 height 44
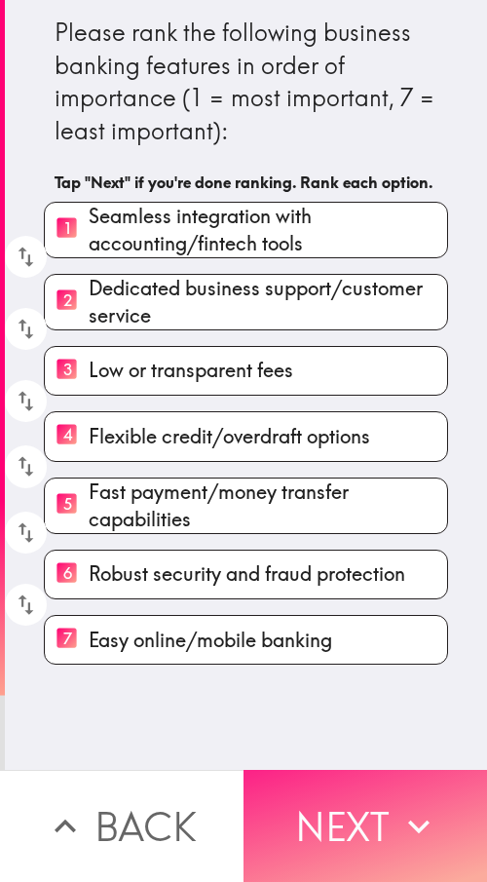
click at [302, 423] on button "Next" at bounding box center [366, 826] width 244 height 112
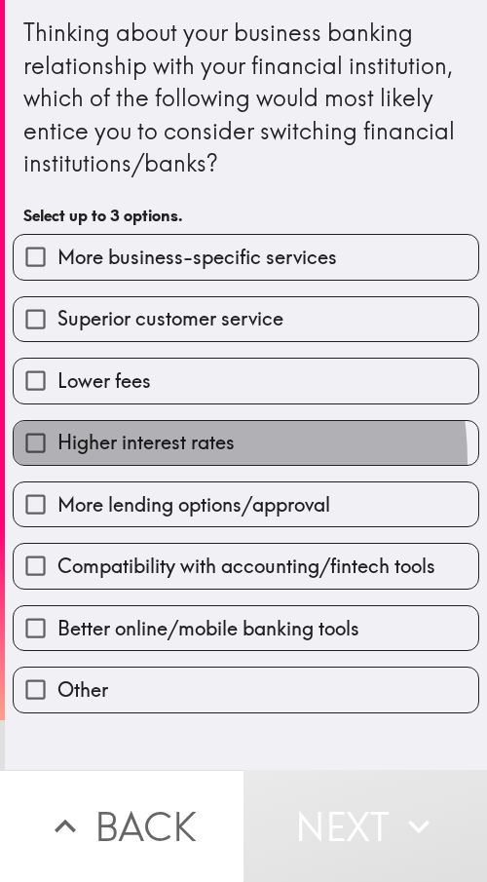
click at [136, 423] on label "Higher interest rates" at bounding box center [246, 443] width 465 height 44
click at [58, 423] on input "Higher interest rates" at bounding box center [36, 443] width 44 height 44
checkbox input "true"
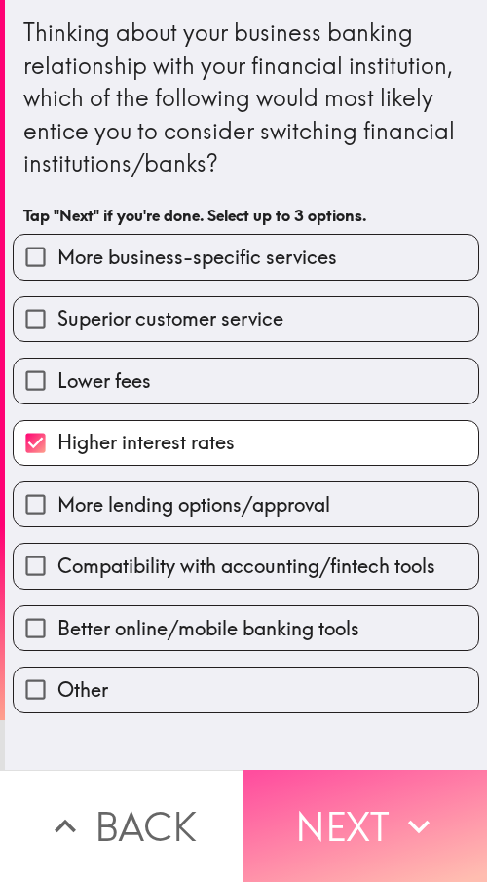
click at [400, 423] on button "Next" at bounding box center [366, 826] width 244 height 112
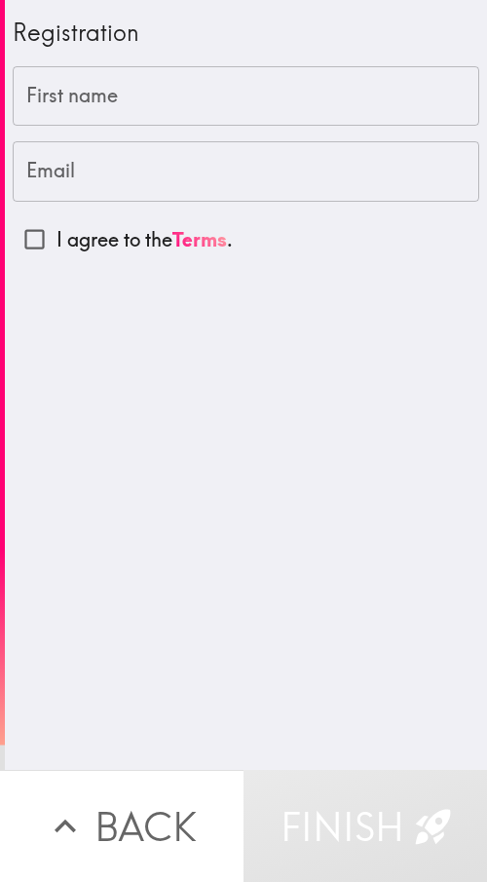
click at [101, 102] on input "First name" at bounding box center [246, 96] width 467 height 60
paste input "[PERSON_NAME]"
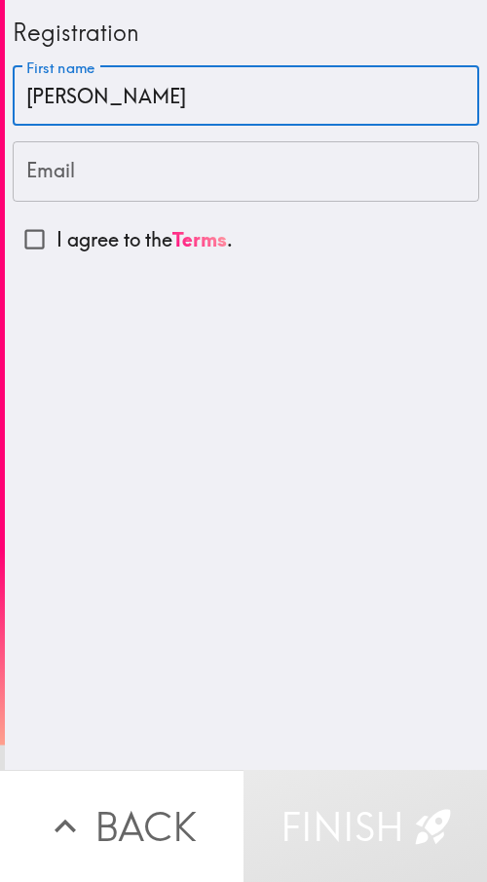
type input "[PERSON_NAME]"
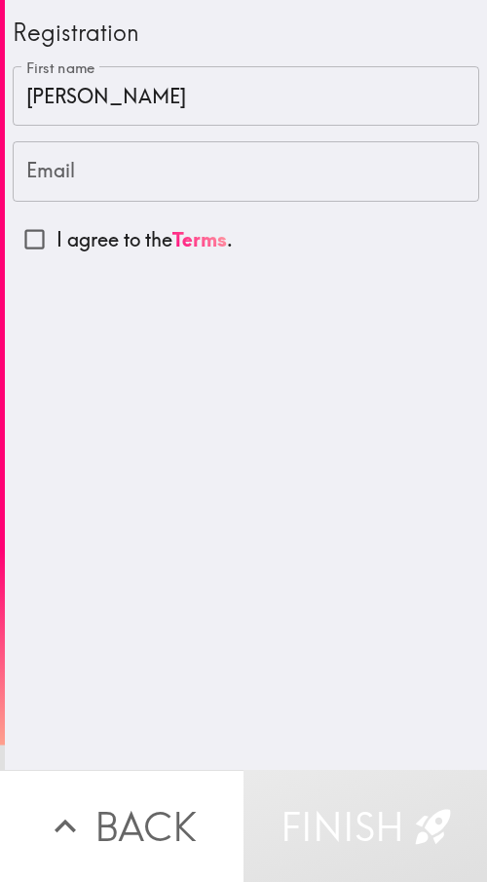
click at [81, 193] on input "Email" at bounding box center [246, 171] width 467 height 60
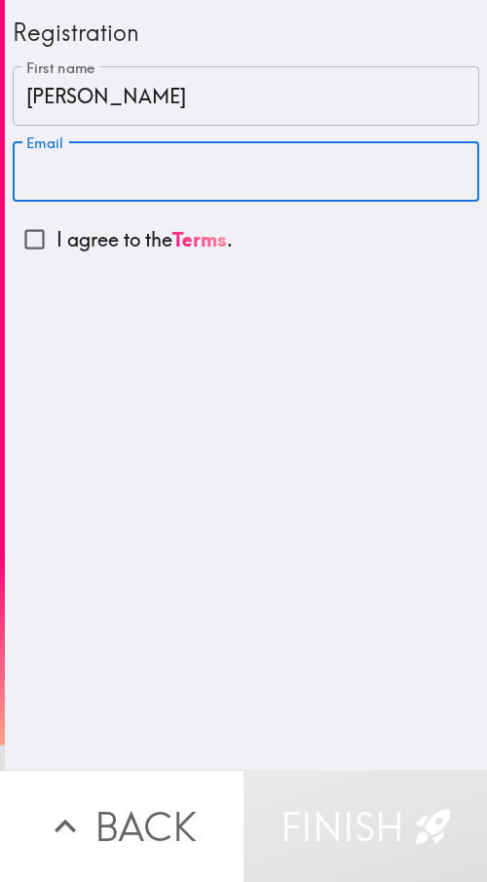
paste input "[EMAIL_ADDRESS][DOMAIN_NAME]"
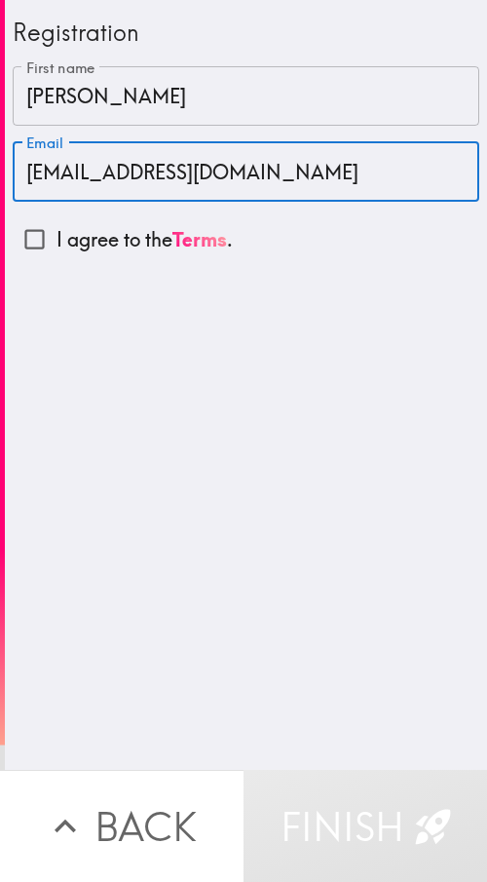
type input "[EMAIL_ADDRESS][DOMAIN_NAME]"
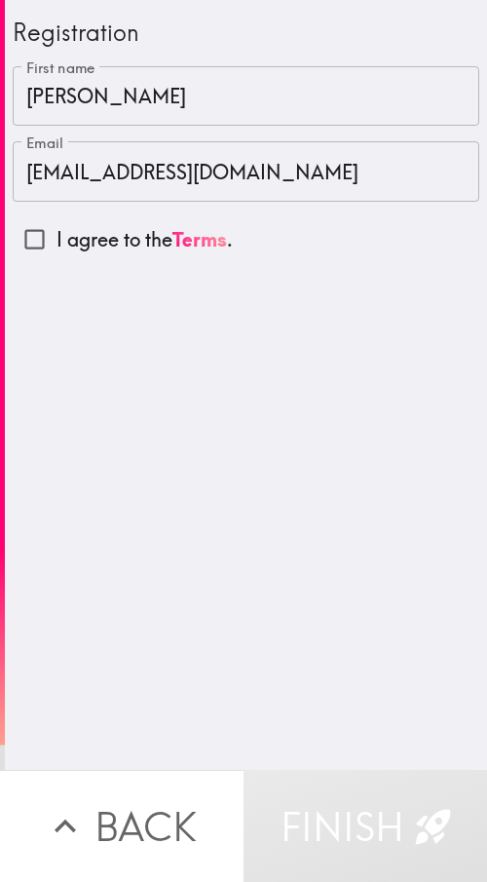
click at [38, 249] on input "I agree to the Terms ." at bounding box center [35, 239] width 44 height 44
checkbox input "true"
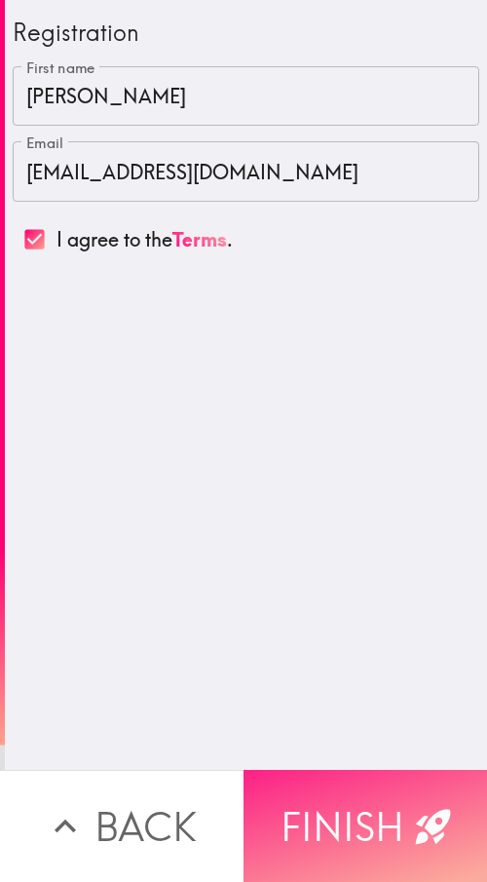
click at [354, 423] on button "Finish" at bounding box center [366, 826] width 244 height 112
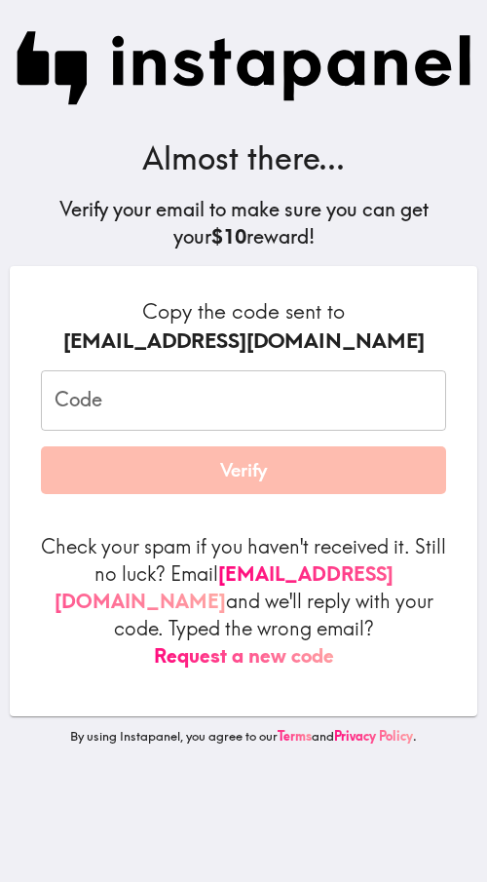
click at [62, 404] on input "Code" at bounding box center [244, 400] width 406 height 60
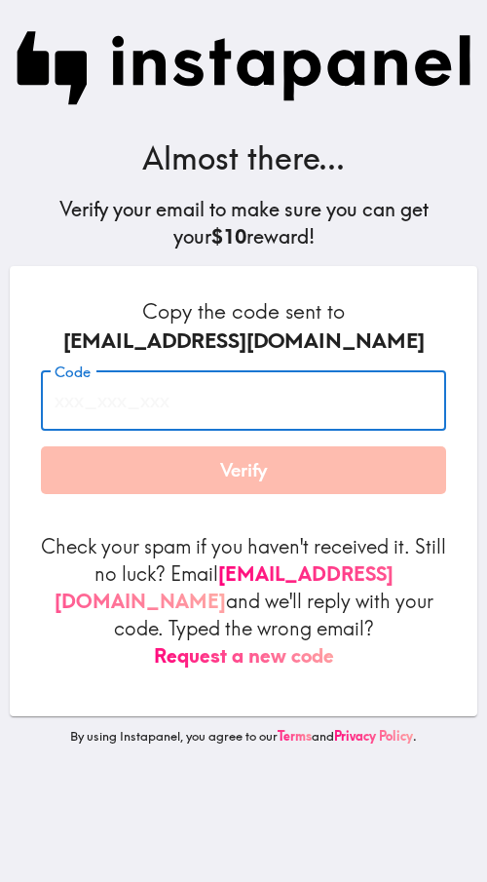
paste input "Gnj_Dte_2PJ"
type input "Gnj_Dte_2PJ"
click at [203, 423] on button "Verify" at bounding box center [244, 471] width 406 height 49
